Goal: Task Accomplishment & Management: Use online tool/utility

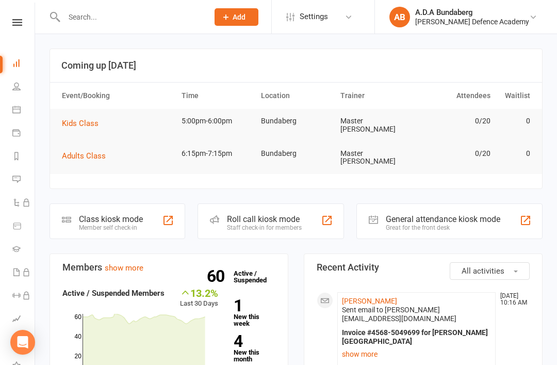
click at [22, 85] on link "People" at bounding box center [23, 87] width 23 height 23
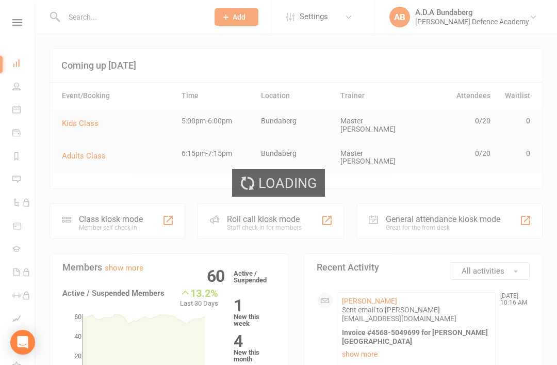
select select "100"
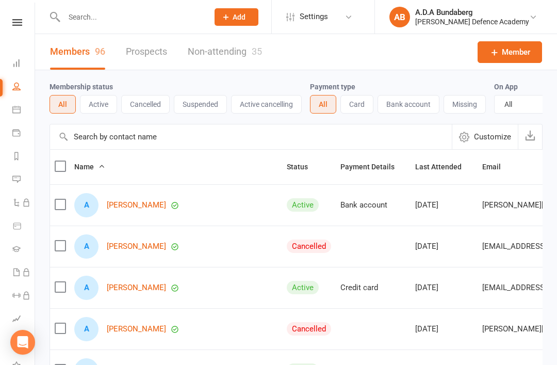
click at [197, 17] on input "text" at bounding box center [131, 17] width 140 height 14
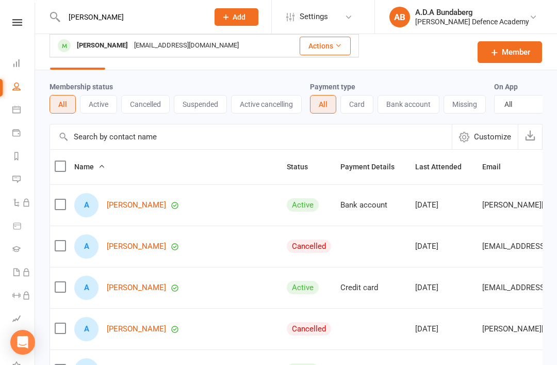
type input "[PERSON_NAME]"
click at [89, 43] on div "[PERSON_NAME]" at bounding box center [102, 45] width 57 height 15
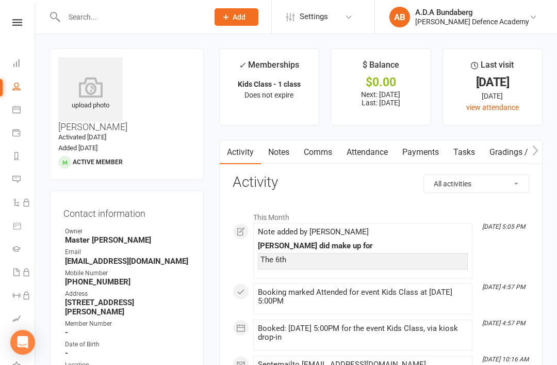
click at [282, 152] on link "Notes" at bounding box center [279, 152] width 36 height 24
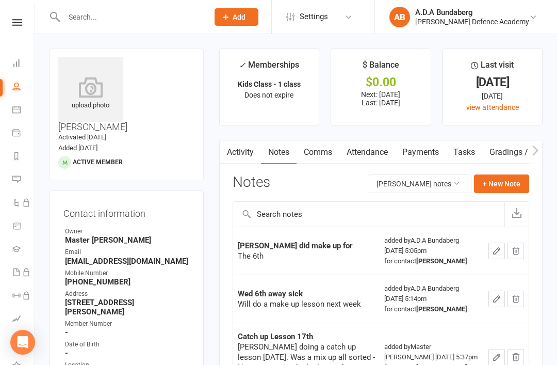
click at [493, 181] on button "+ New Note" at bounding box center [501, 183] width 55 height 19
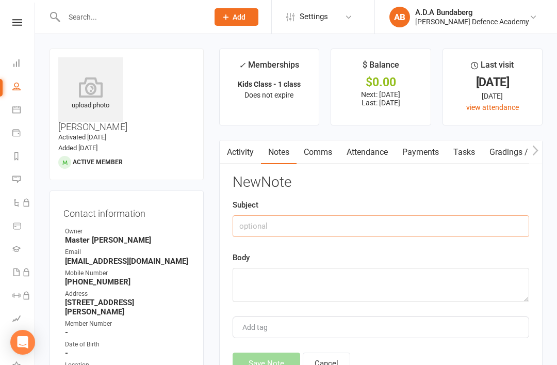
click at [369, 224] on input "text" at bounding box center [381, 226] width 296 height 22
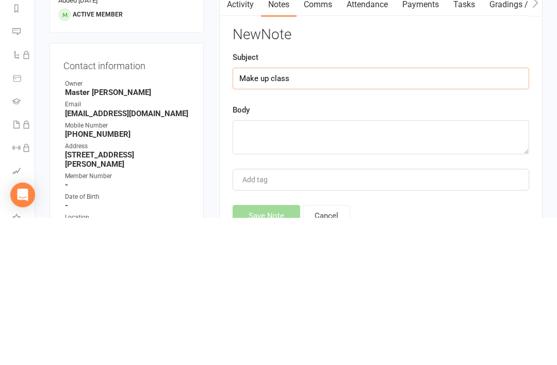
type input "Make up class"
click at [395, 268] on textarea at bounding box center [381, 285] width 296 height 34
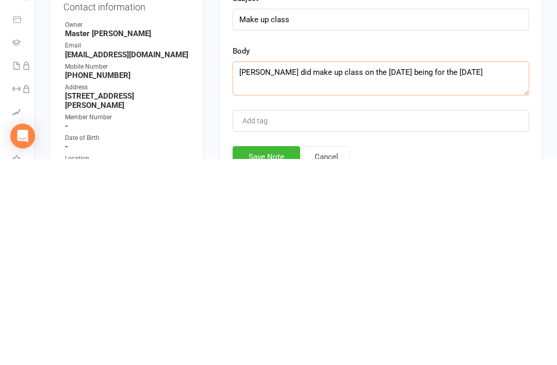
scroll to position [3, 0]
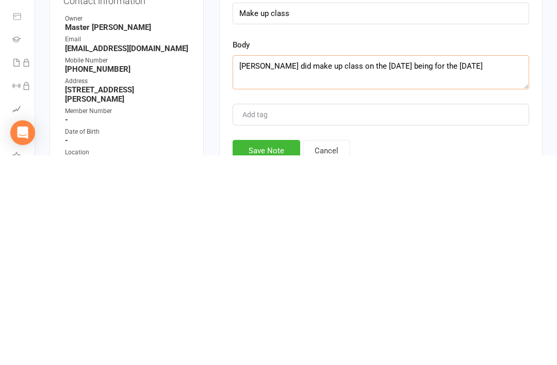
type textarea "[PERSON_NAME] did make up class on the [DATE] being for the [DATE]"
click at [276, 349] on button "Save Note" at bounding box center [267, 360] width 68 height 22
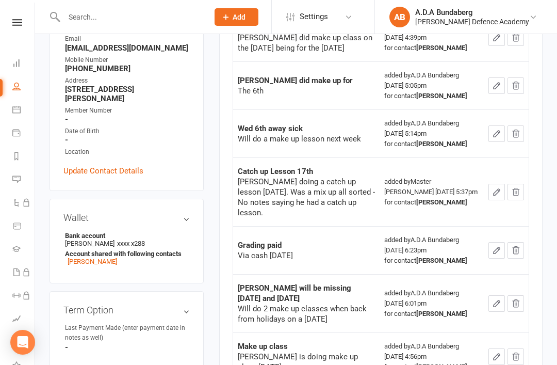
click at [14, 20] on icon at bounding box center [17, 22] width 10 height 7
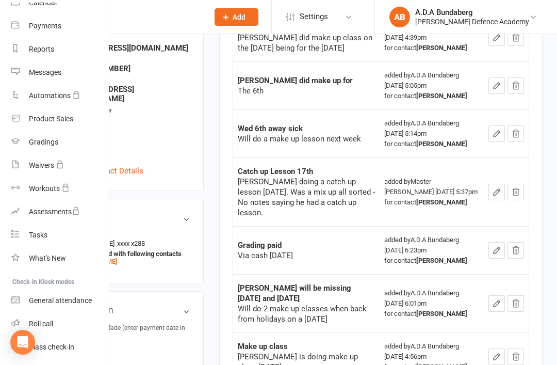
scroll to position [98, 1]
click at [60, 350] on div "Class check-in" at bounding box center [51, 347] width 45 height 8
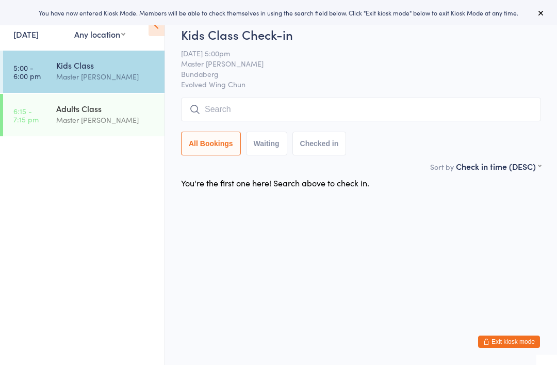
click at [335, 107] on input "search" at bounding box center [361, 109] width 360 height 24
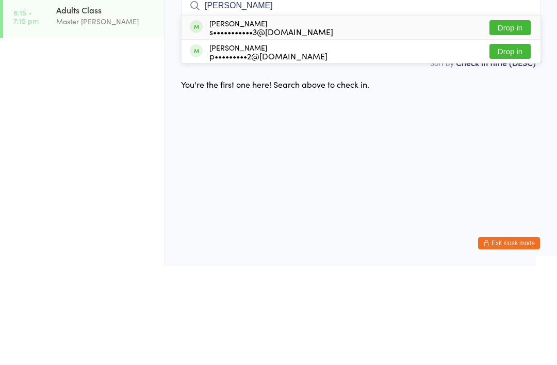
type input "Rob"
click at [510, 142] on button "Drop in" at bounding box center [509, 149] width 41 height 15
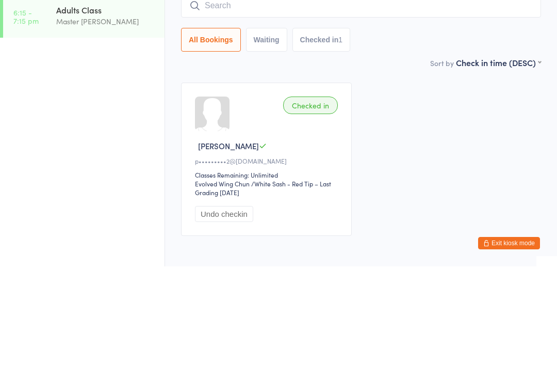
click at [457, 172] on div "Checked in Robert A p•••••••••2@hotmail.com Classes Remaining: Unlimited Evolve…" at bounding box center [361, 258] width 378 height 172
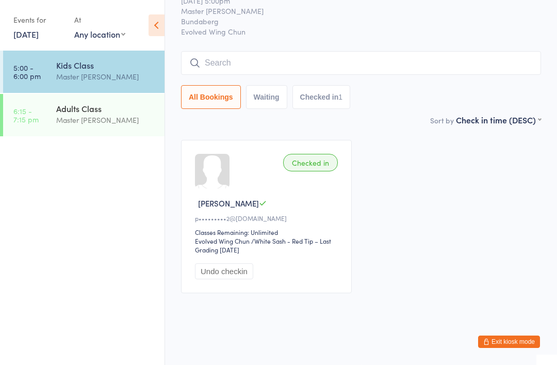
click at [498, 336] on button "Exit kiosk mode" at bounding box center [509, 341] width 62 height 12
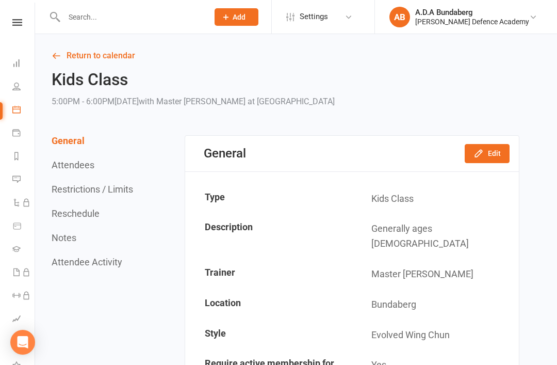
click at [17, 82] on icon at bounding box center [16, 86] width 8 height 8
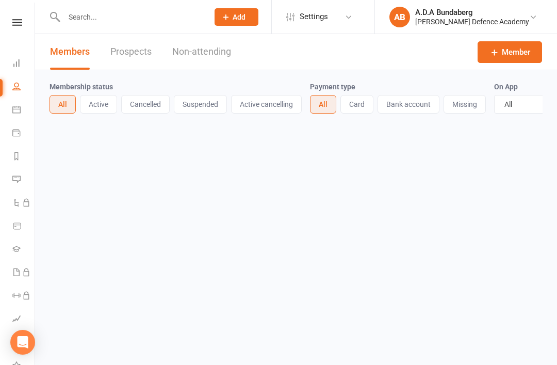
select select "100"
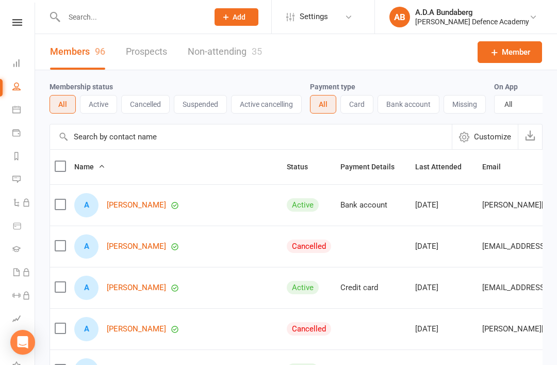
click at [160, 15] on input "text" at bounding box center [131, 17] width 140 height 14
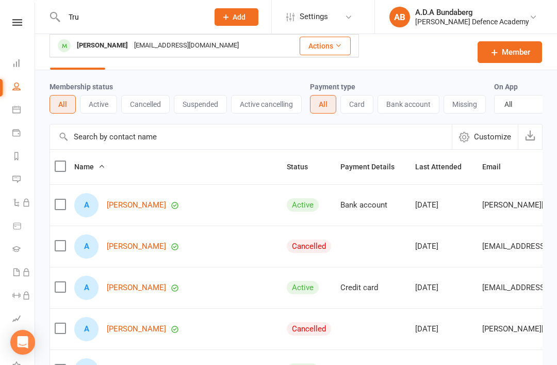
type input "Tru"
click at [93, 48] on div "Tru Chanthavixay" at bounding box center [102, 45] width 57 height 15
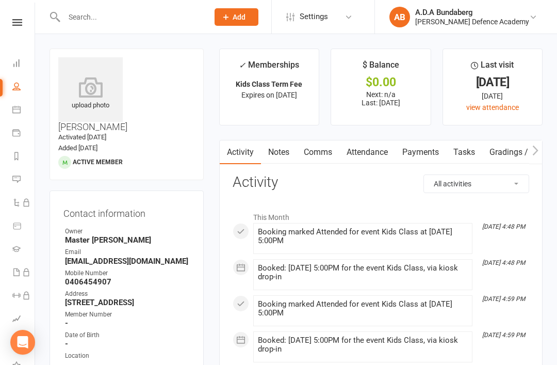
click at [286, 151] on link "Notes" at bounding box center [279, 152] width 36 height 24
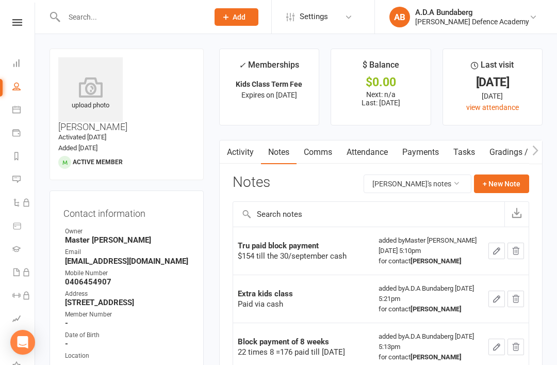
click at [499, 183] on button "+ New Note" at bounding box center [501, 183] width 55 height 19
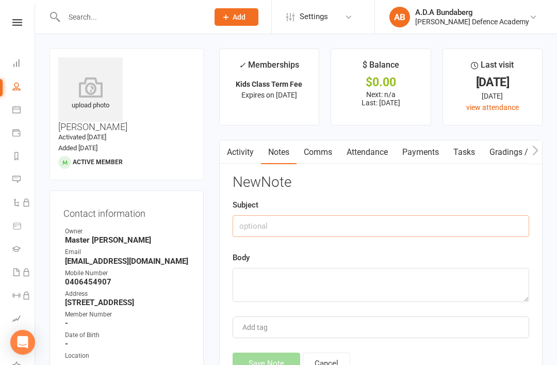
click at [370, 220] on input "text" at bounding box center [381, 226] width 296 height 22
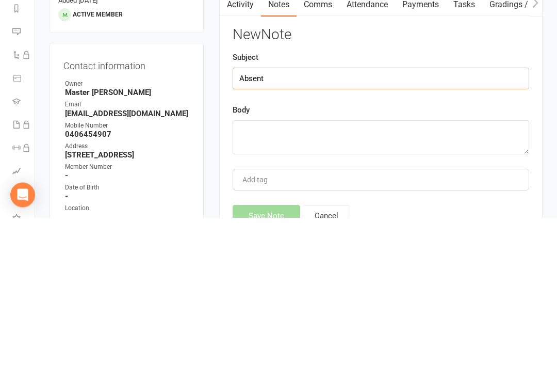
type input "Absent"
click at [330, 268] on textarea at bounding box center [381, 285] width 296 height 34
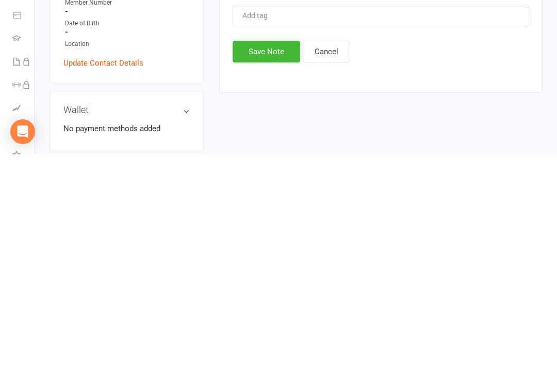
type textarea "Tru unable to attend class for the 14/08/25 so able to do make up class when sh…"
click at [272, 251] on button "Save Note" at bounding box center [267, 262] width 68 height 22
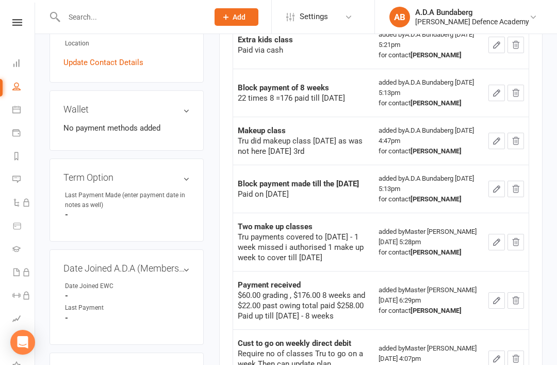
click at [22, 17] on nav "Clubworx Dashboard People Calendar Payments Reports Messages Automations Produc…" at bounding box center [17, 185] width 35 height 365
click at [19, 16] on nav "Clubworx Dashboard People Calendar Payments Reports Messages Automations Produc…" at bounding box center [17, 185] width 35 height 365
click at [19, 22] on icon at bounding box center [17, 22] width 10 height 7
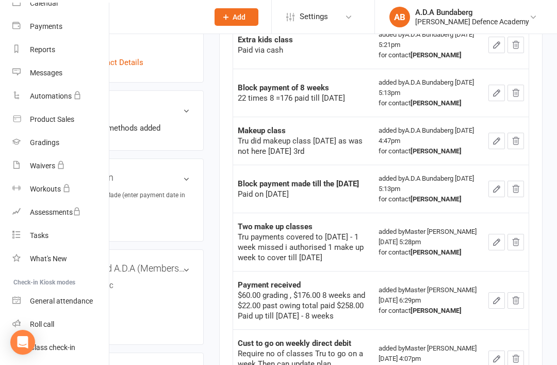
scroll to position [98, 0]
click at [65, 344] on div "Class check-in" at bounding box center [52, 347] width 45 height 8
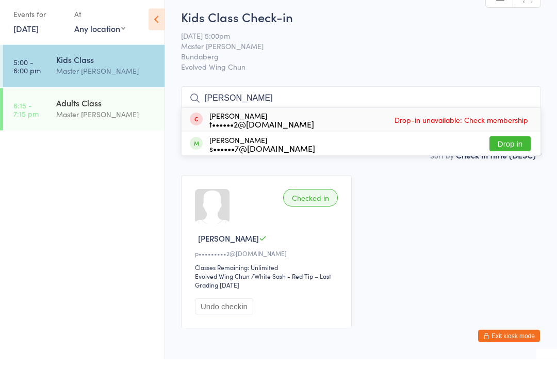
type input "Oliver"
click at [511, 142] on button "Drop in" at bounding box center [509, 149] width 41 height 15
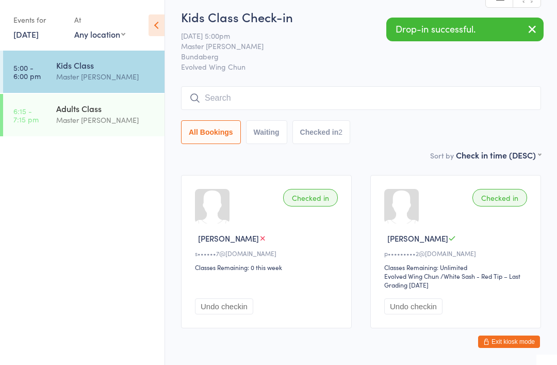
click at [340, 95] on input "search" at bounding box center [361, 98] width 360 height 24
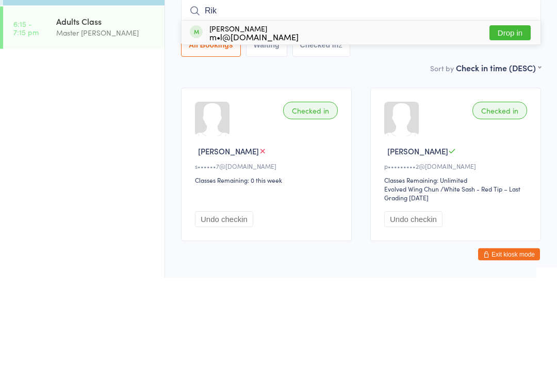
type input "Rik"
click at [511, 113] on button "Drop in" at bounding box center [509, 120] width 41 height 15
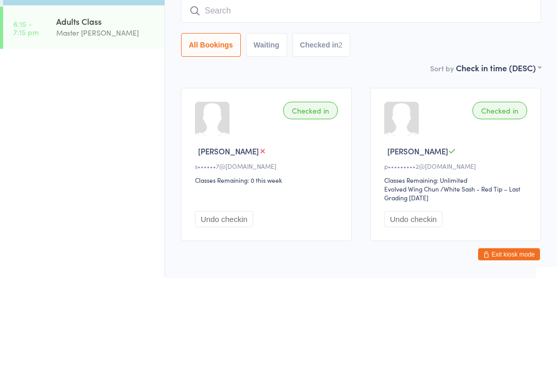
scroll to position [22, 0]
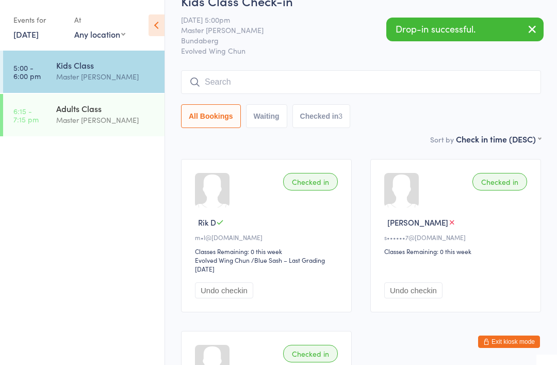
click at [310, 81] on input "search" at bounding box center [361, 82] width 360 height 24
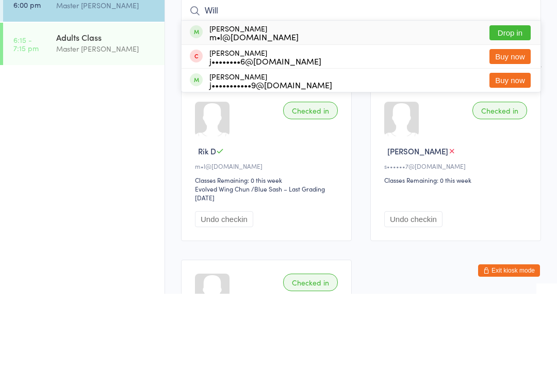
type input "Will"
click at [519, 96] on button "Drop in" at bounding box center [509, 103] width 41 height 15
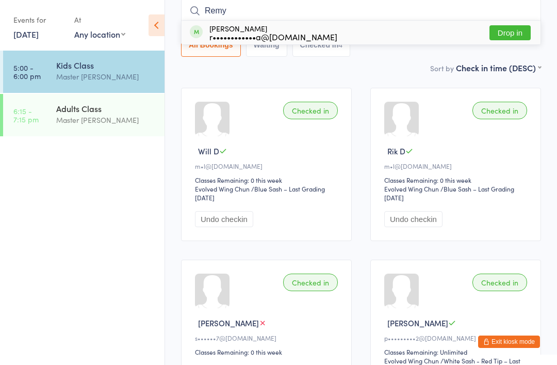
type input "Remy"
click at [511, 27] on button "Drop in" at bounding box center [509, 32] width 41 height 15
